Goal: Transaction & Acquisition: Purchase product/service

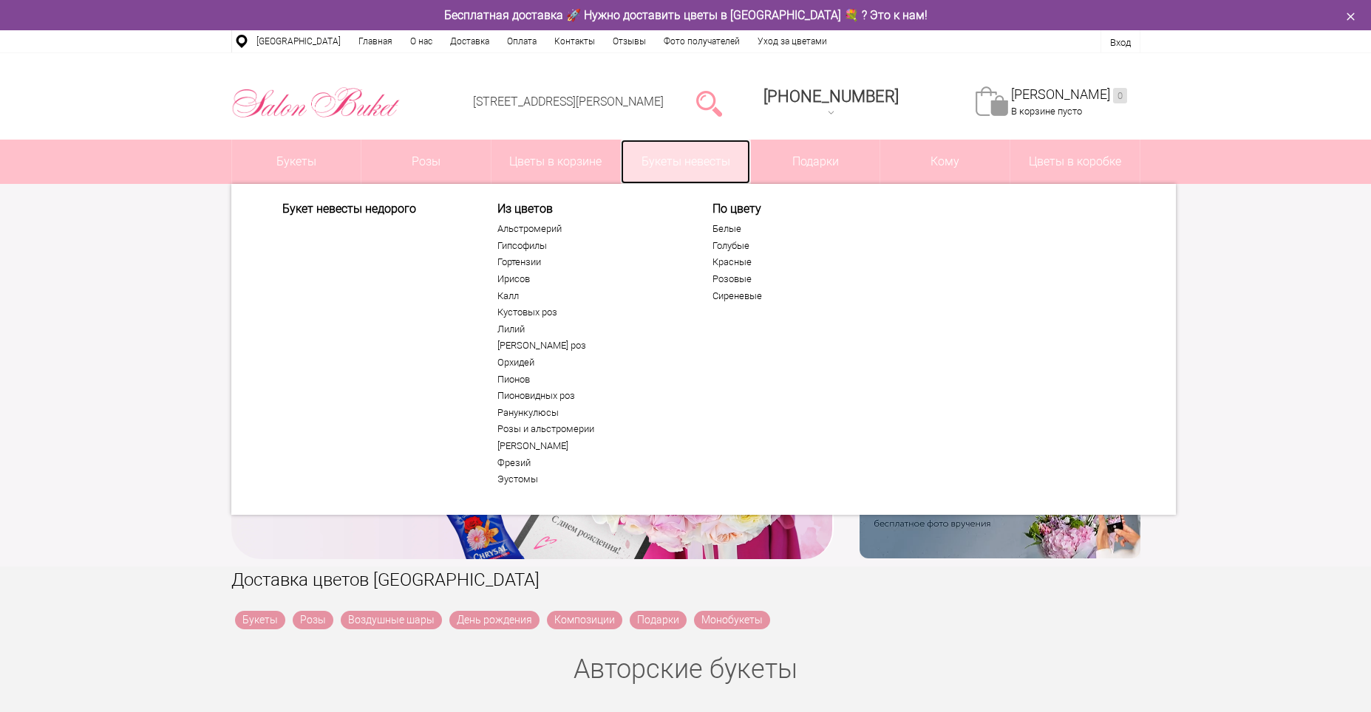
click at [673, 159] on link "Букеты невесты" at bounding box center [685, 162] width 129 height 44
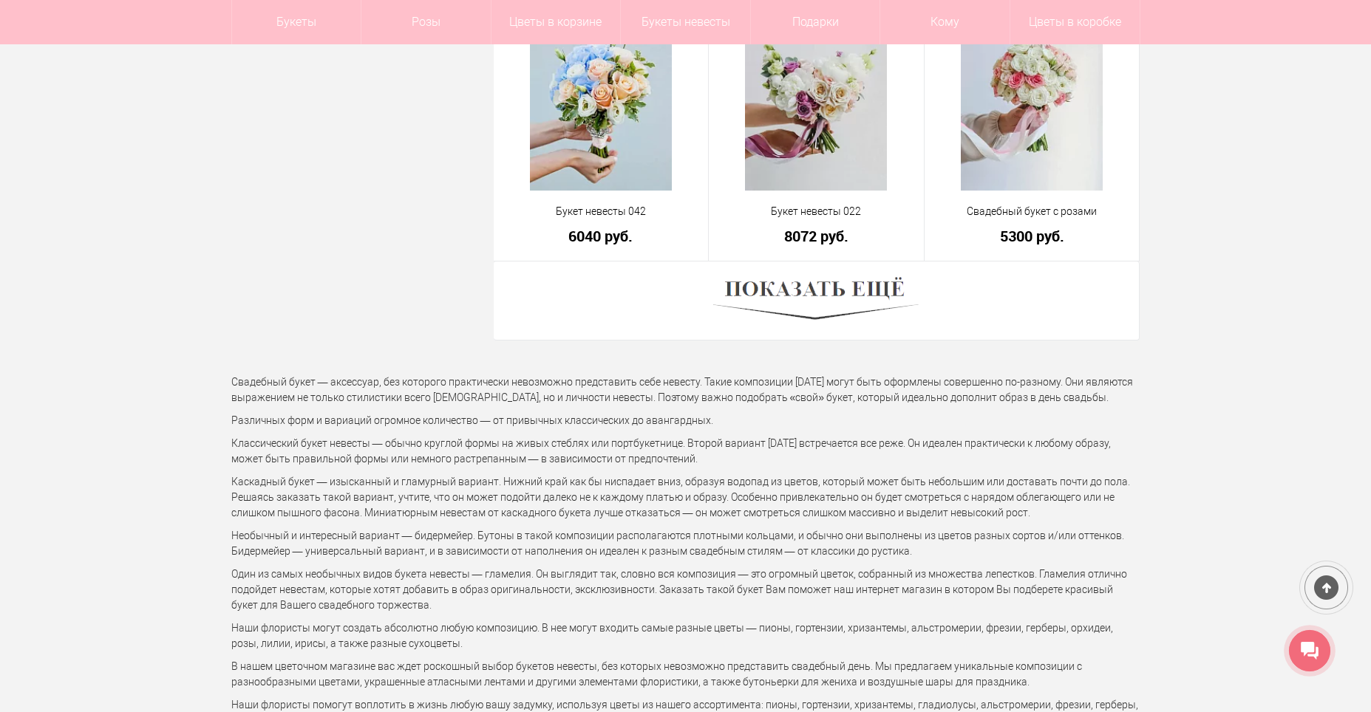
scroll to position [4213, 0]
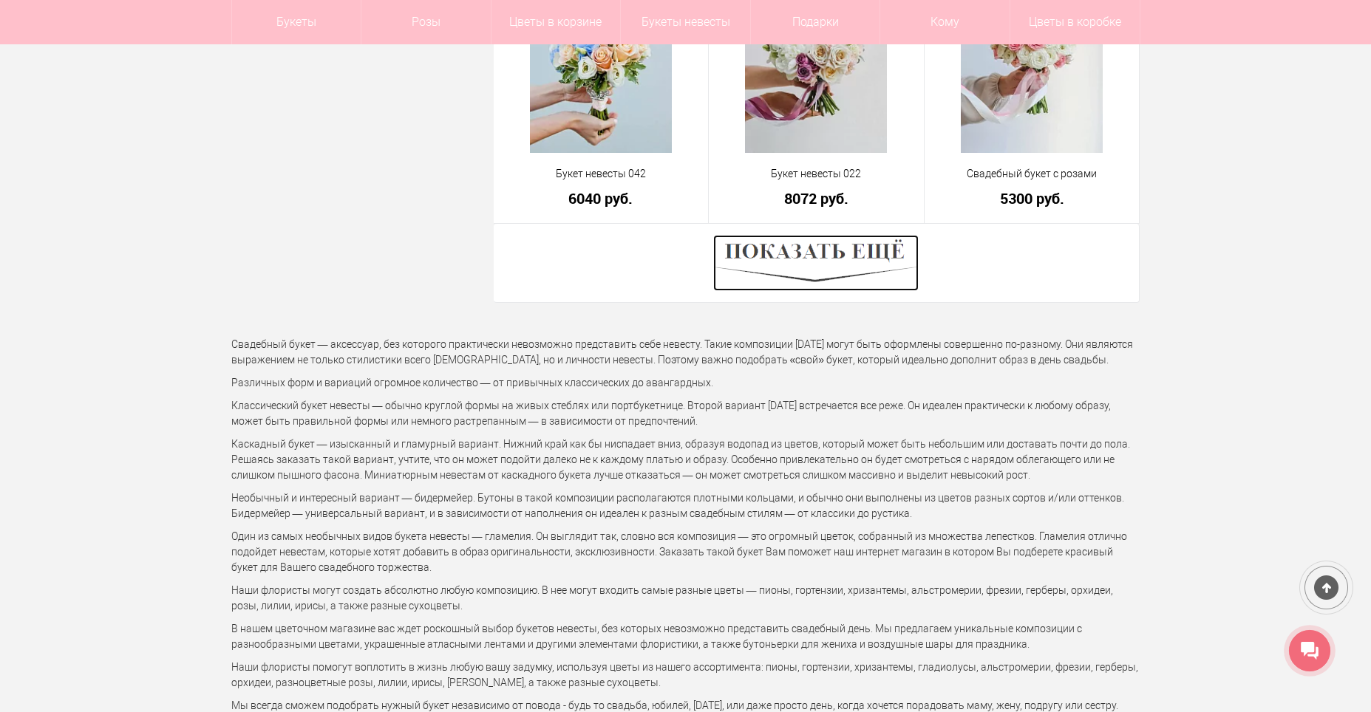
click at [827, 277] on img at bounding box center [815, 263] width 205 height 56
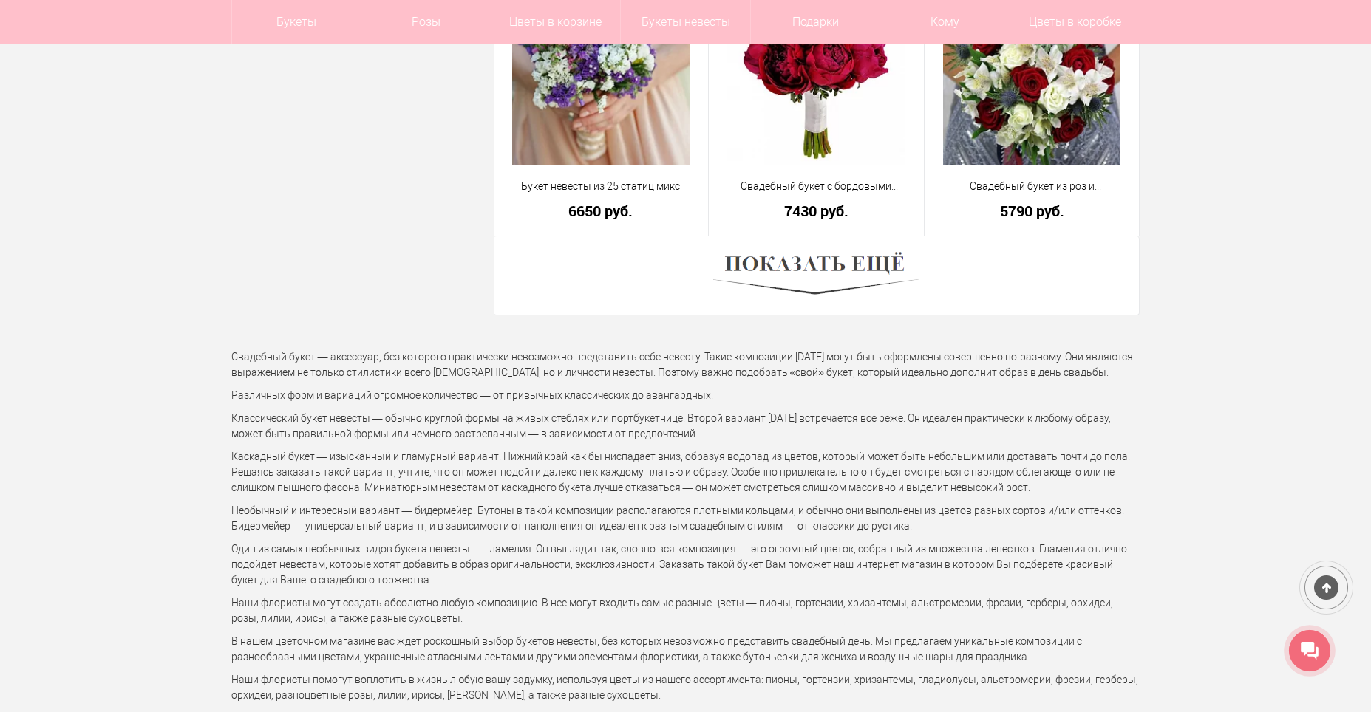
scroll to position [8352, 0]
click at [846, 267] on img at bounding box center [815, 275] width 205 height 56
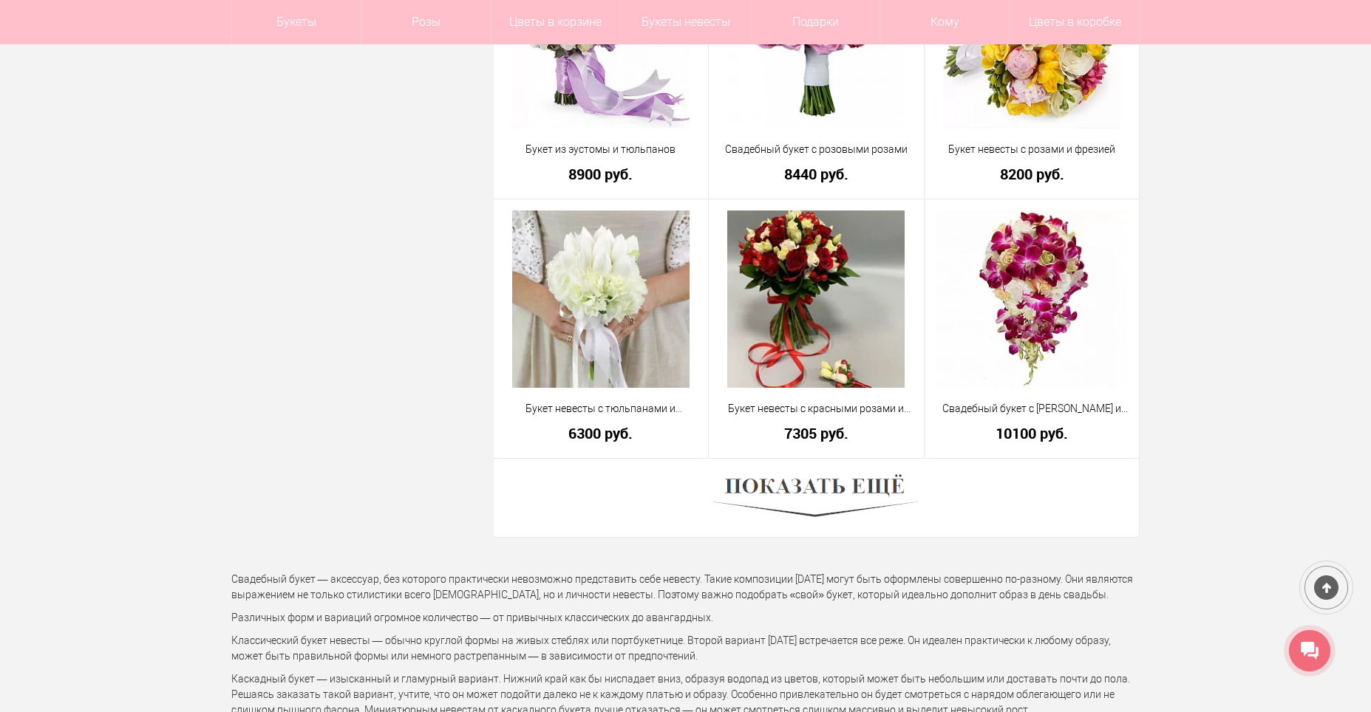
scroll to position [12417, 0]
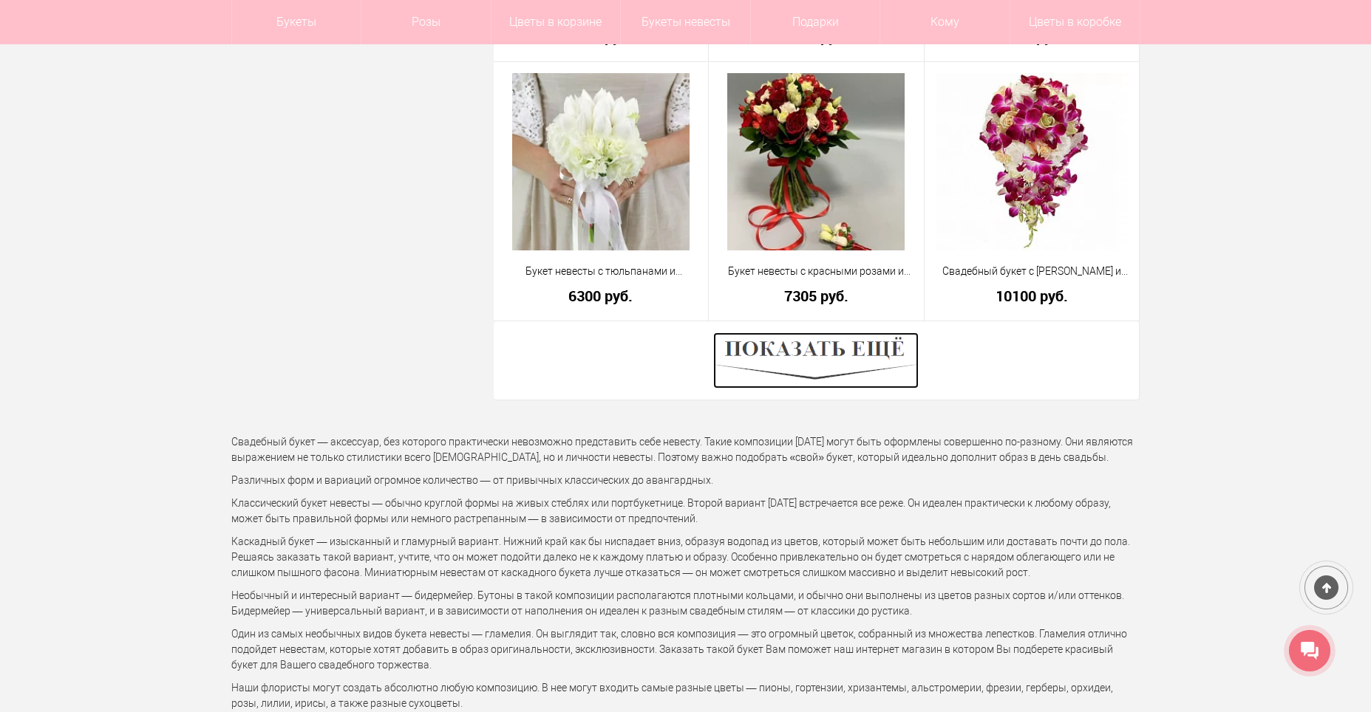
click at [823, 370] on img at bounding box center [815, 361] width 205 height 56
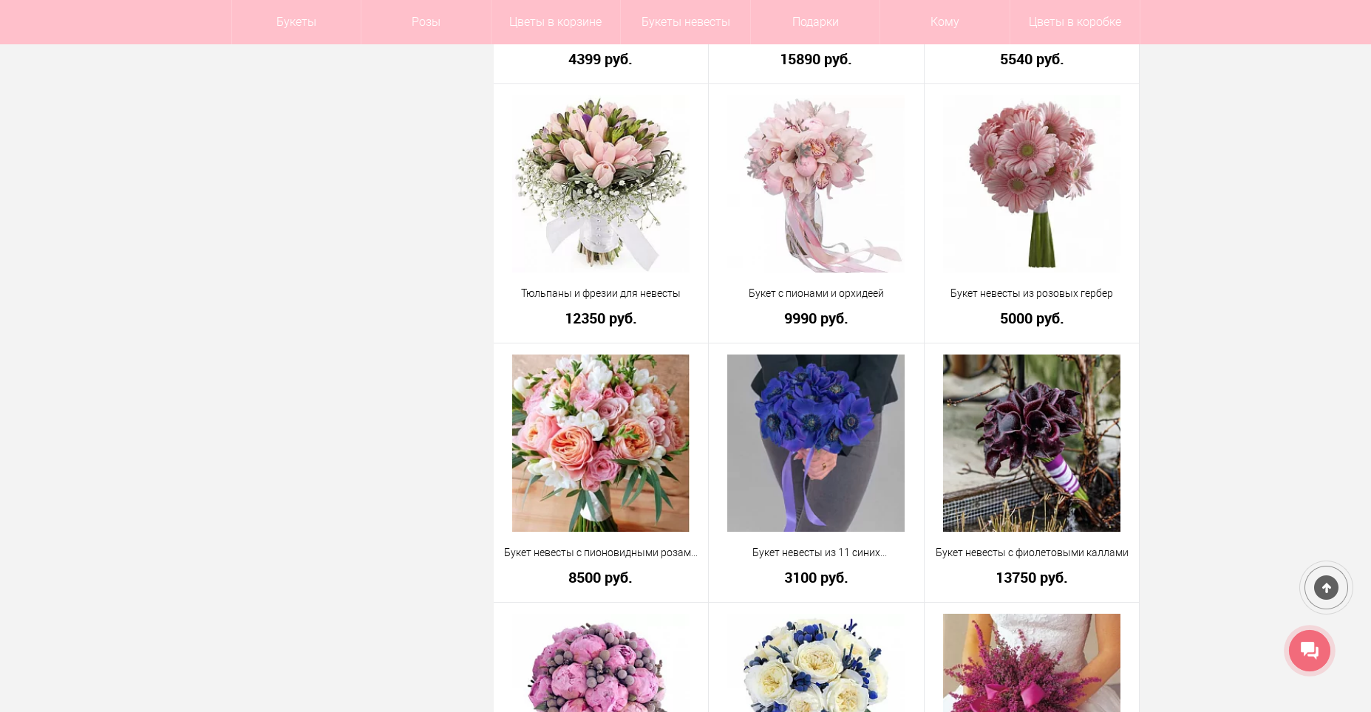
scroll to position [13082, 0]
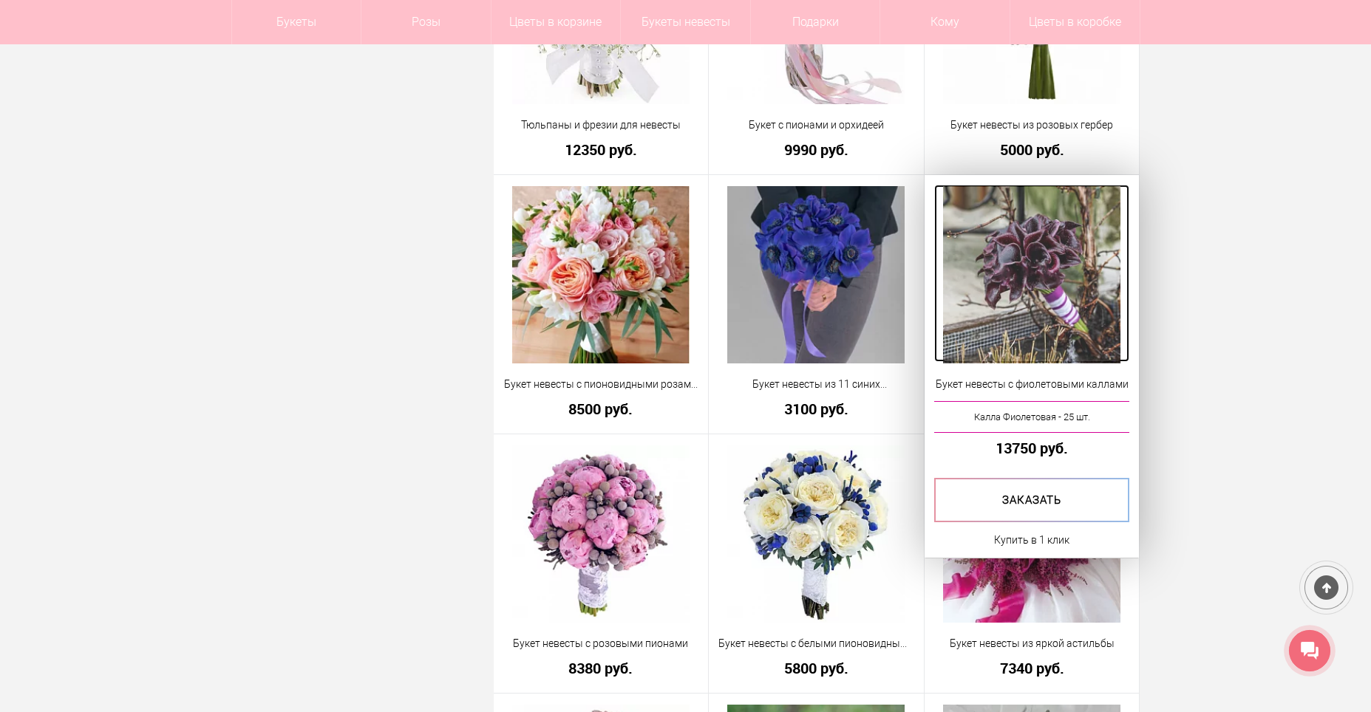
click at [1056, 296] on img at bounding box center [1031, 274] width 177 height 177
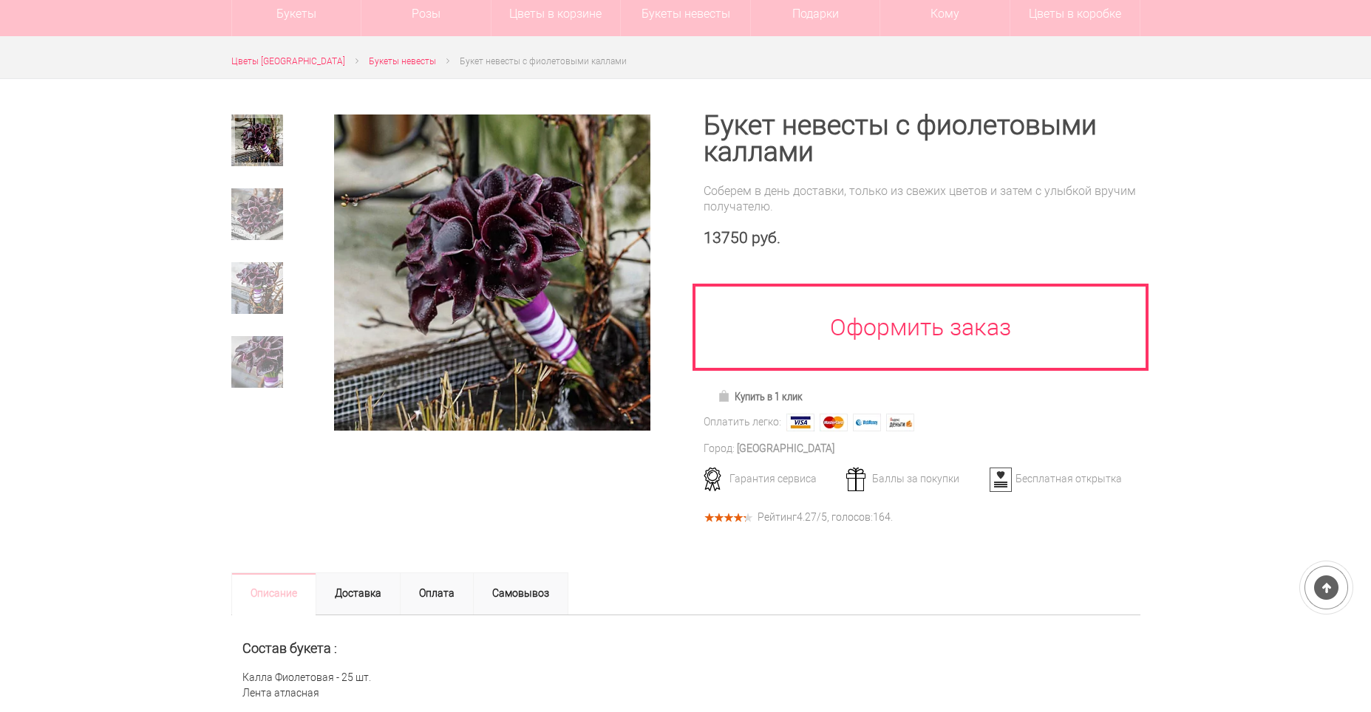
scroll to position [74, 0]
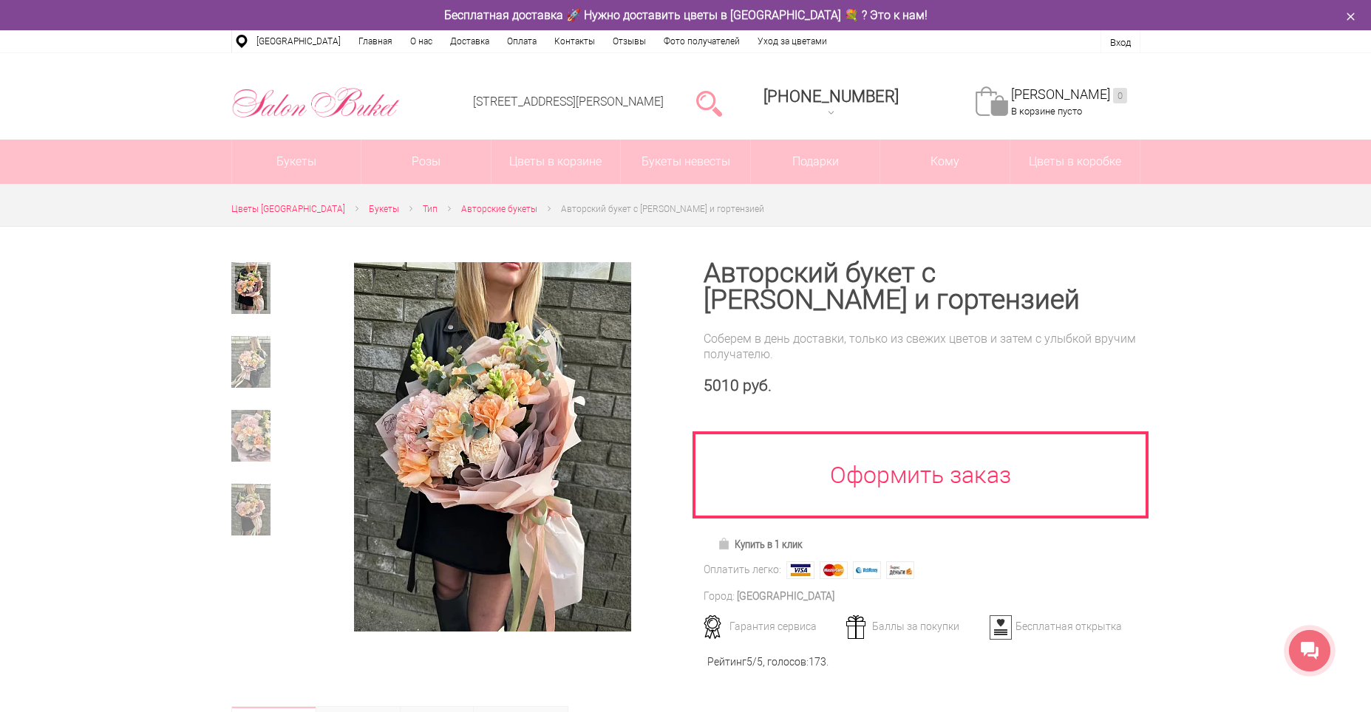
click at [313, 596] on div at bounding box center [492, 447] width 387 height 370
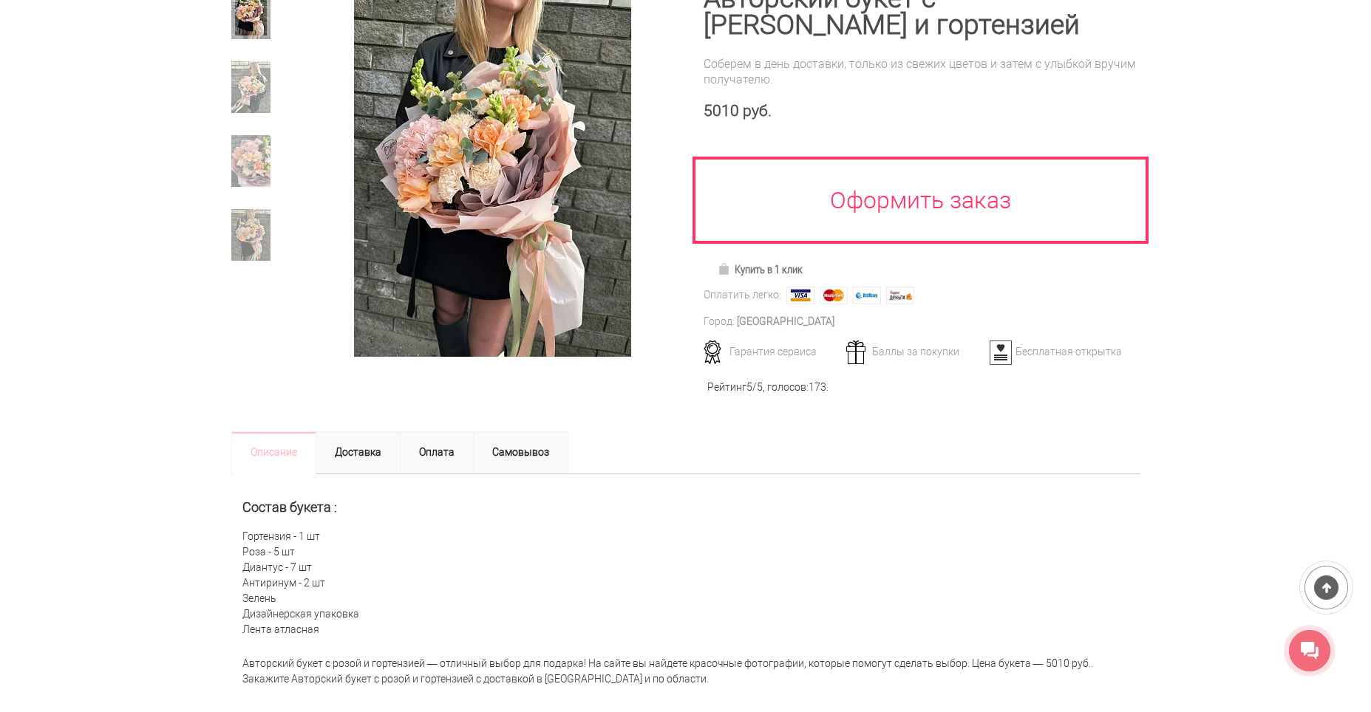
scroll to position [443, 0]
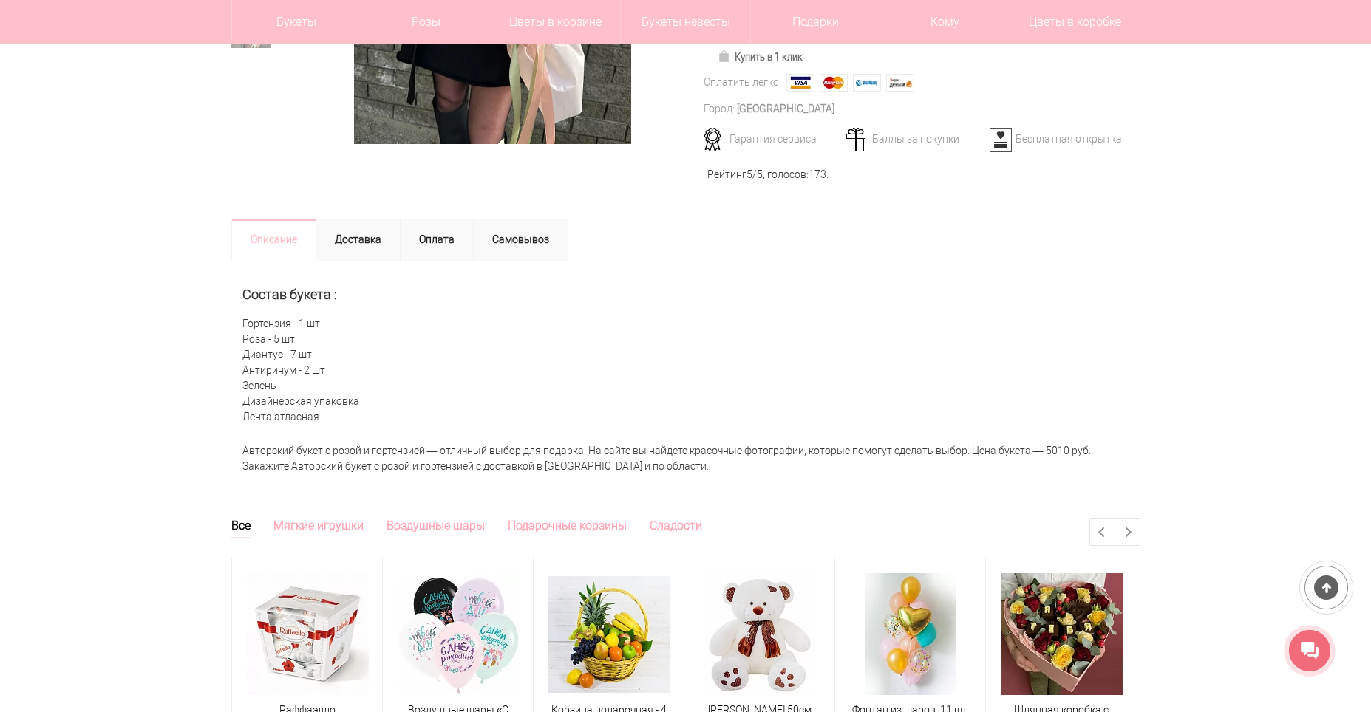
drag, startPoint x: 234, startPoint y: 289, endPoint x: 337, endPoint y: 416, distance: 163.9
click at [337, 416] on div "Состав букета : Гортензия - 1 шт Роза - 5 шт Диантус - 7 шт Антиринум - 2 шт Зе…" at bounding box center [685, 349] width 909 height 175
copy div "Состав букета : Гортензия - 1 шт Роза - 5 шт Диантус - 7 шт Антиринум - 2 шт Зе…"
